Goal: Navigation & Orientation: Understand site structure

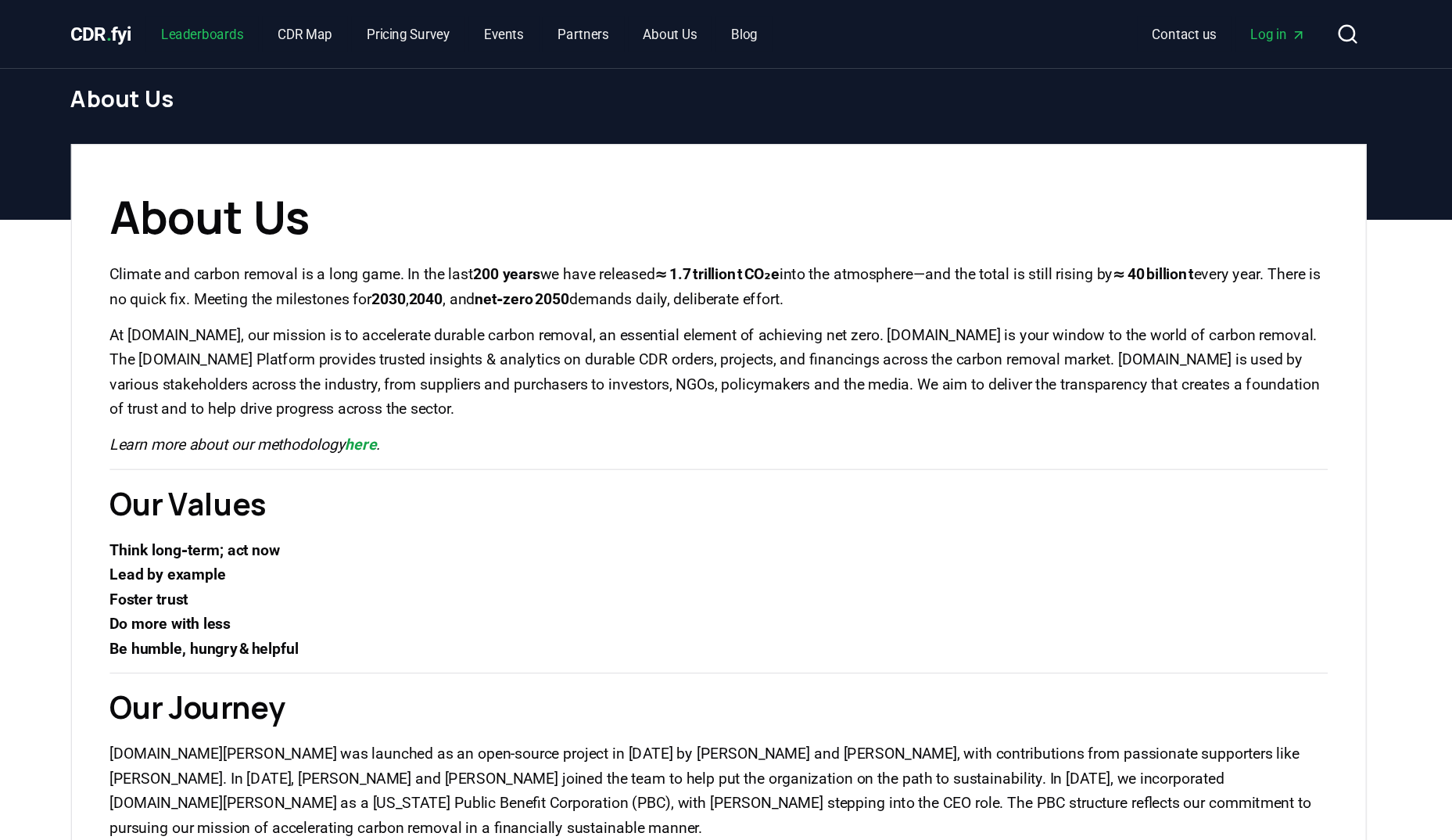
click at [298, 32] on link "Leaderboards" at bounding box center [299, 28] width 93 height 28
click at [206, 31] on span "CDR . fyi" at bounding box center [216, 28] width 50 height 19
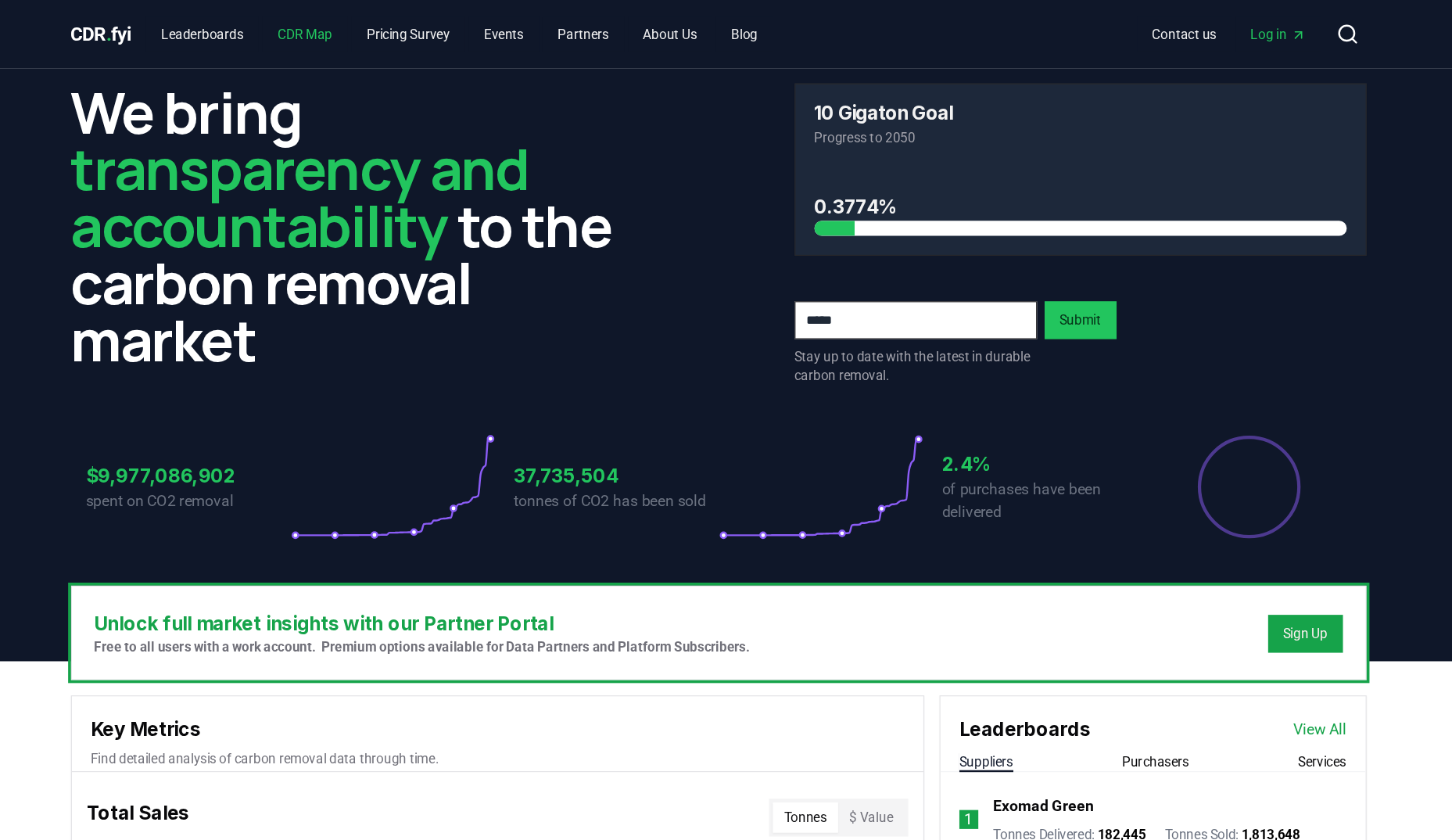
click at [395, 41] on link "CDR Map" at bounding box center [384, 28] width 70 height 28
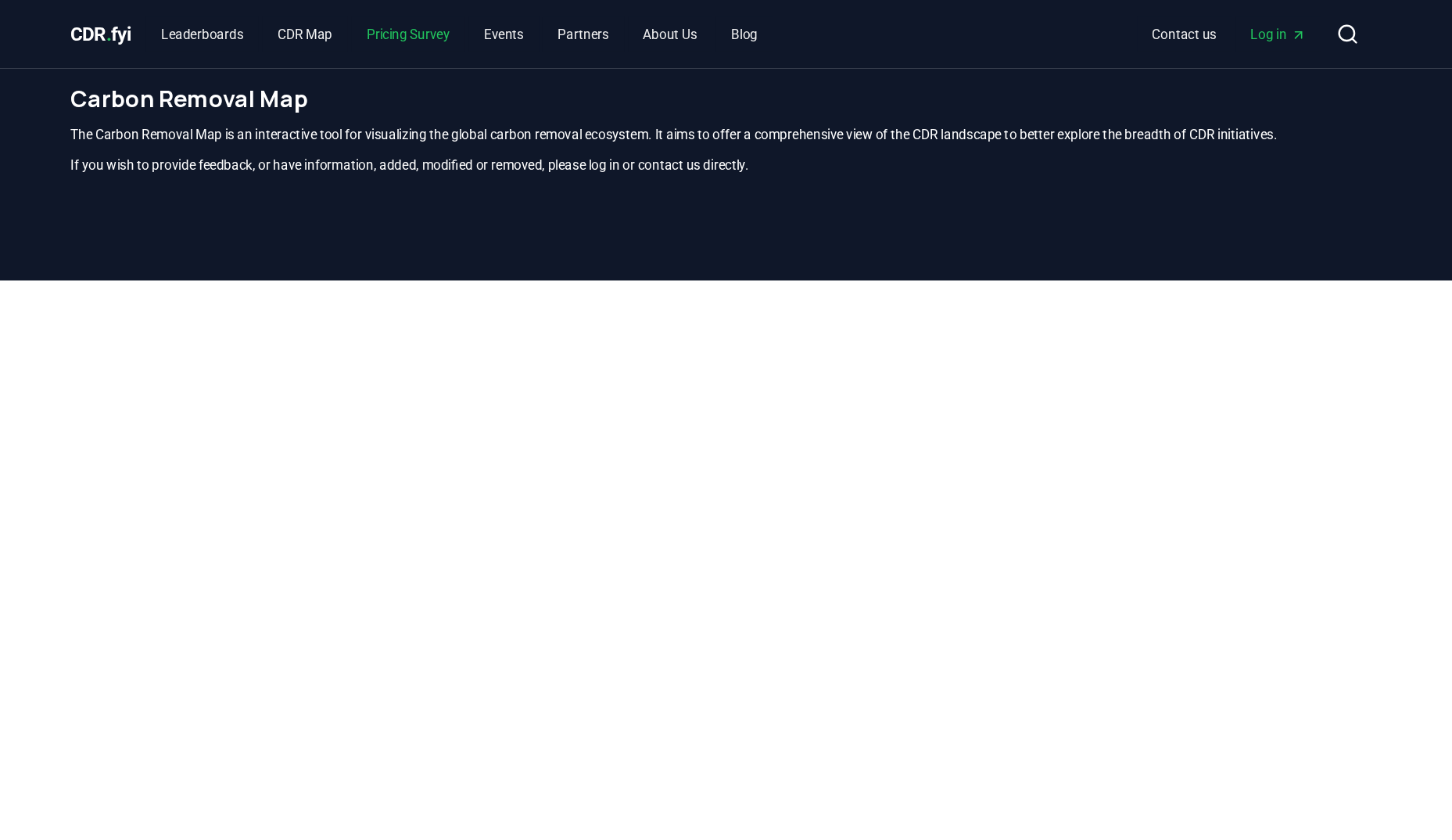
click at [494, 25] on link "Pricing Survey" at bounding box center [470, 28] width 94 height 28
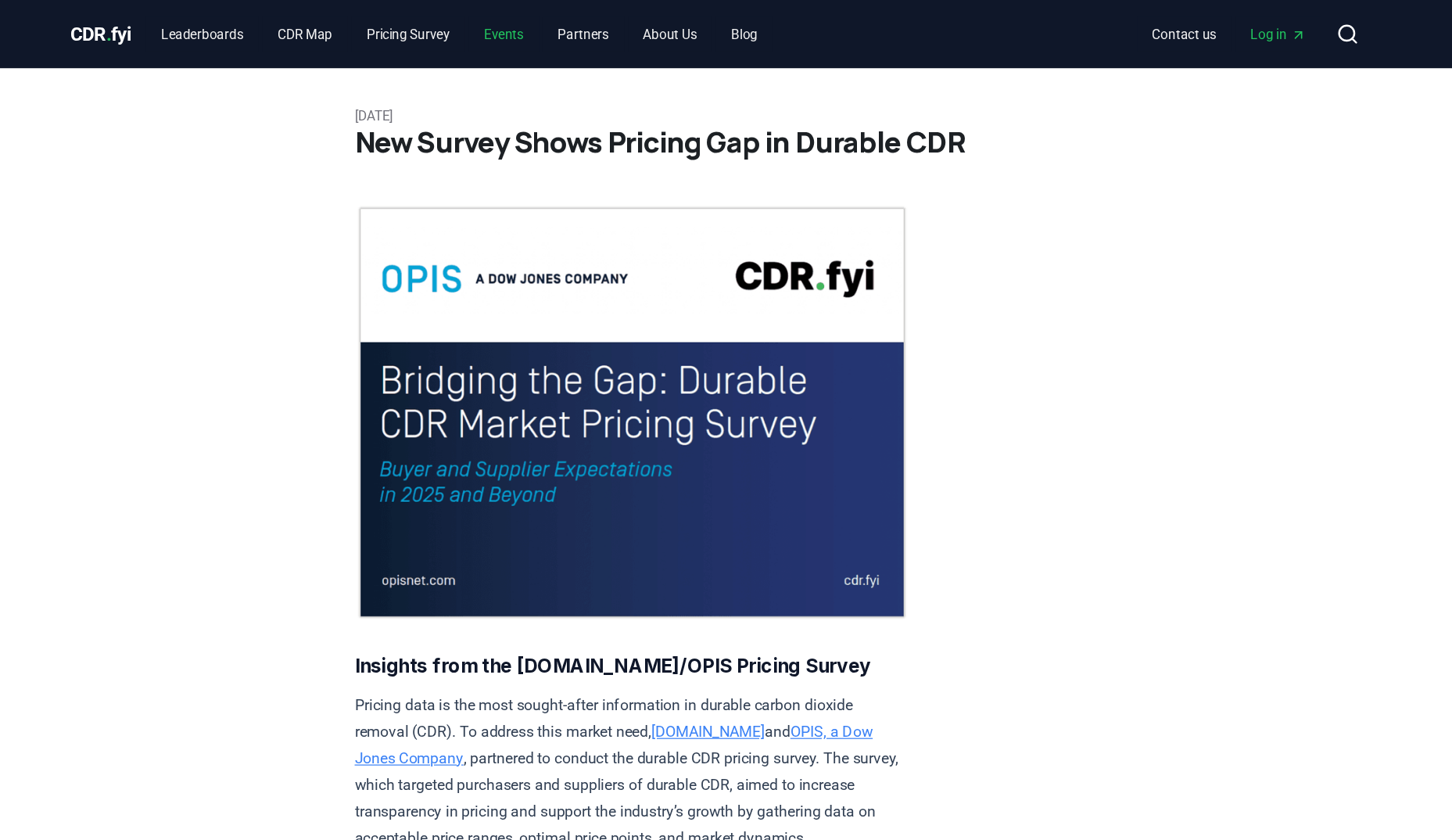
click at [545, 30] on link "Events" at bounding box center [549, 28] width 58 height 28
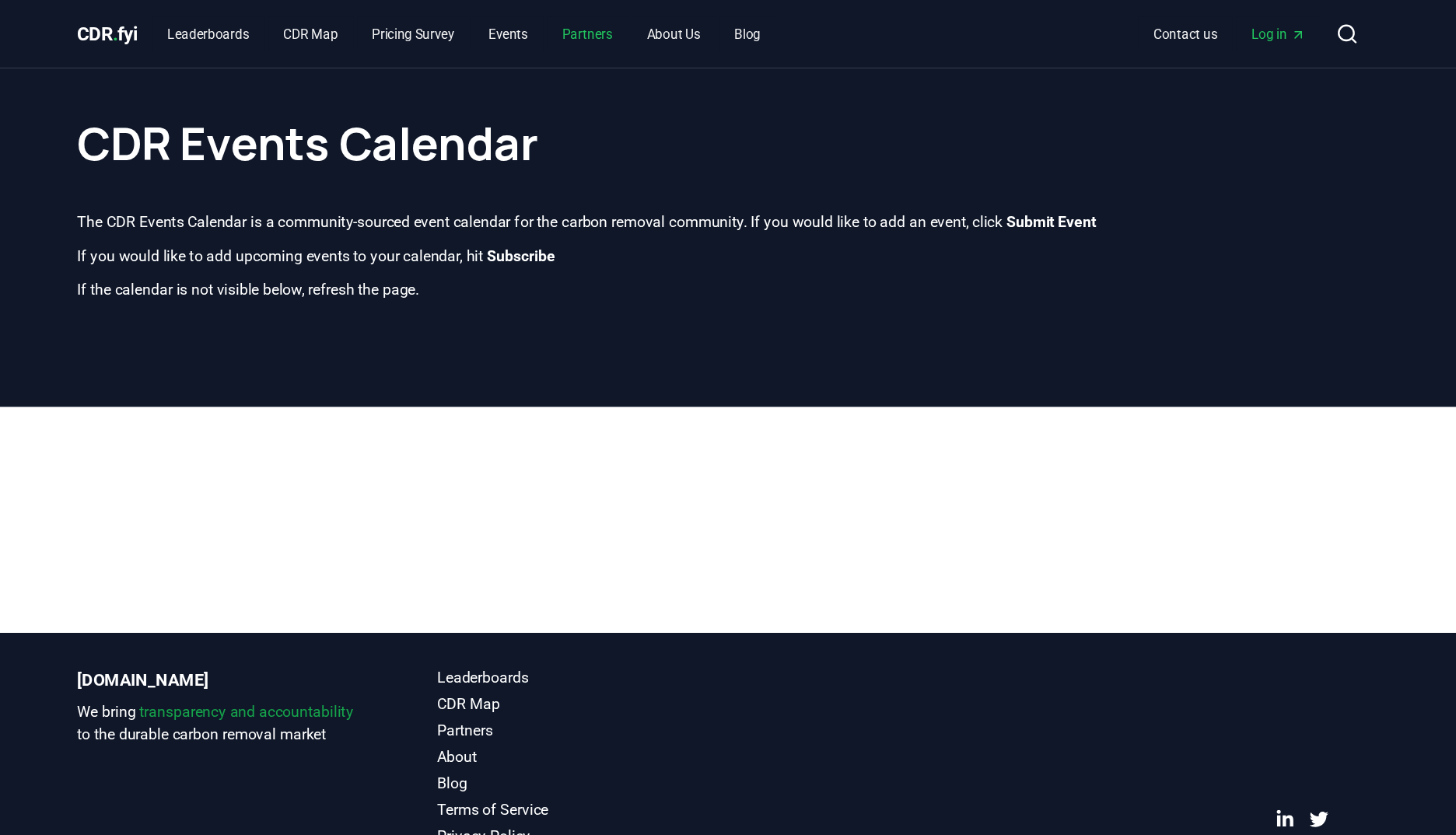
click at [630, 24] on link "Partners" at bounding box center [617, 28] width 67 height 28
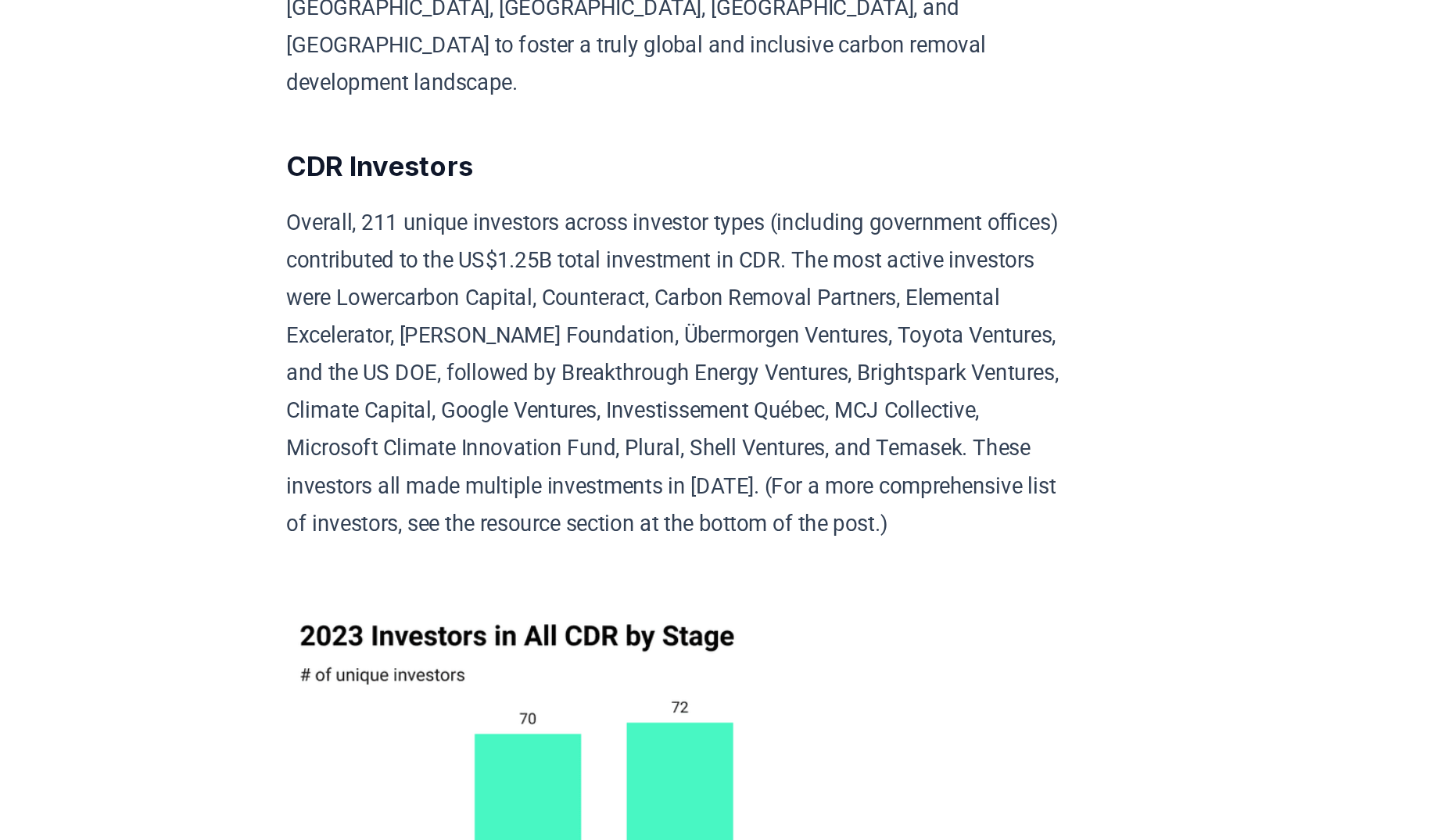
scroll to position [8008, 0]
click at [639, 738] on p "この状況は、ベンチャーキャピタリスト(VC)、コーポレートベンチャーキャピタリスト(CVC)と戦略家、成長キャピタルプロバイダー、プライベートエクイティ会社、…" at bounding box center [655, 814] width 458 height 153
